Goal: Navigation & Orientation: Find specific page/section

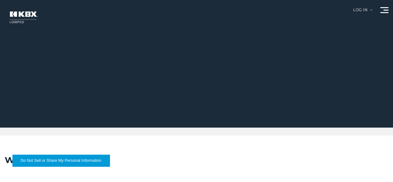
click at [0, 0] on link "About Us" at bounding box center [0, 0] width 0 height 0
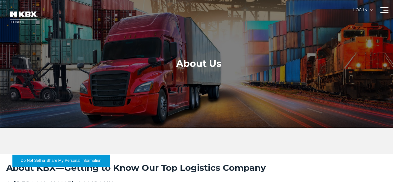
drag, startPoint x: 248, startPoint y: 85, endPoint x: 248, endPoint y: 122, distance: 36.1
